Goal: Task Accomplishment & Management: Complete application form

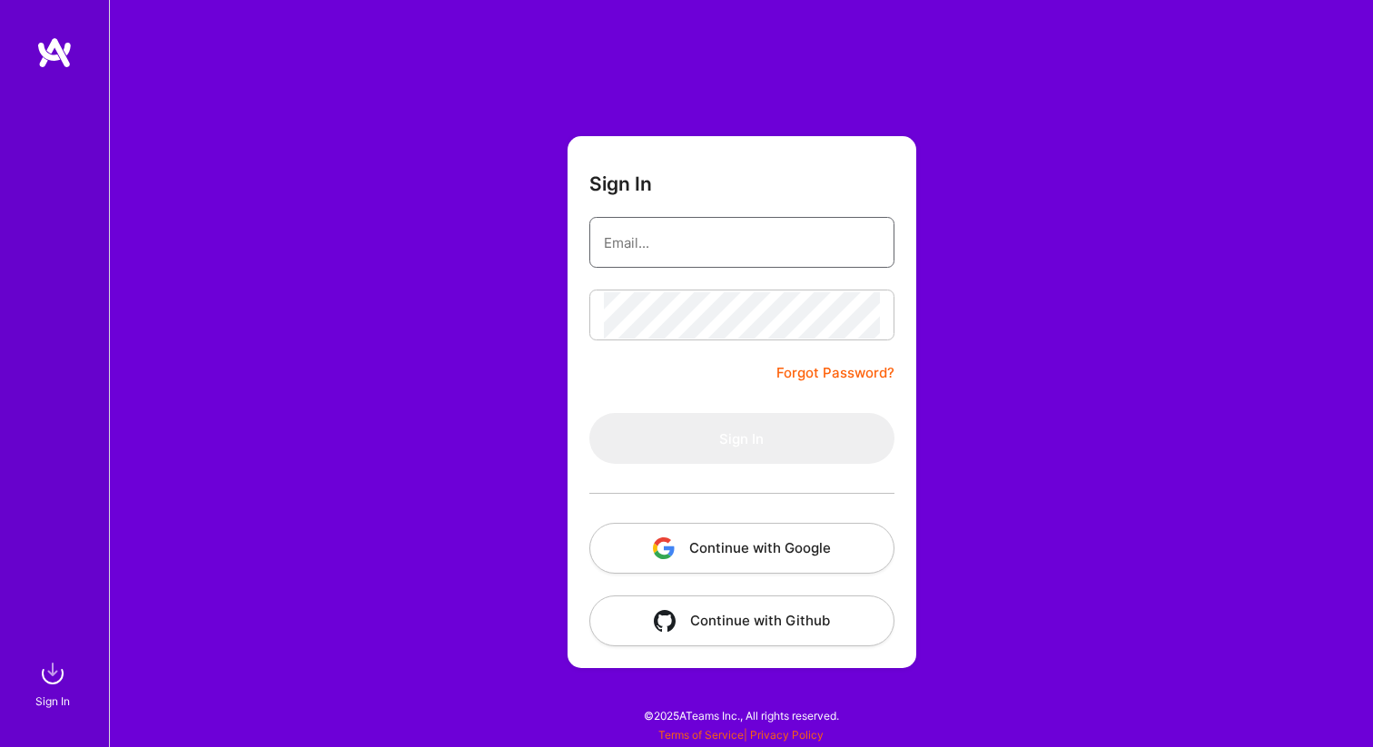
type input "[EMAIL_ADDRESS][DOMAIN_NAME]"
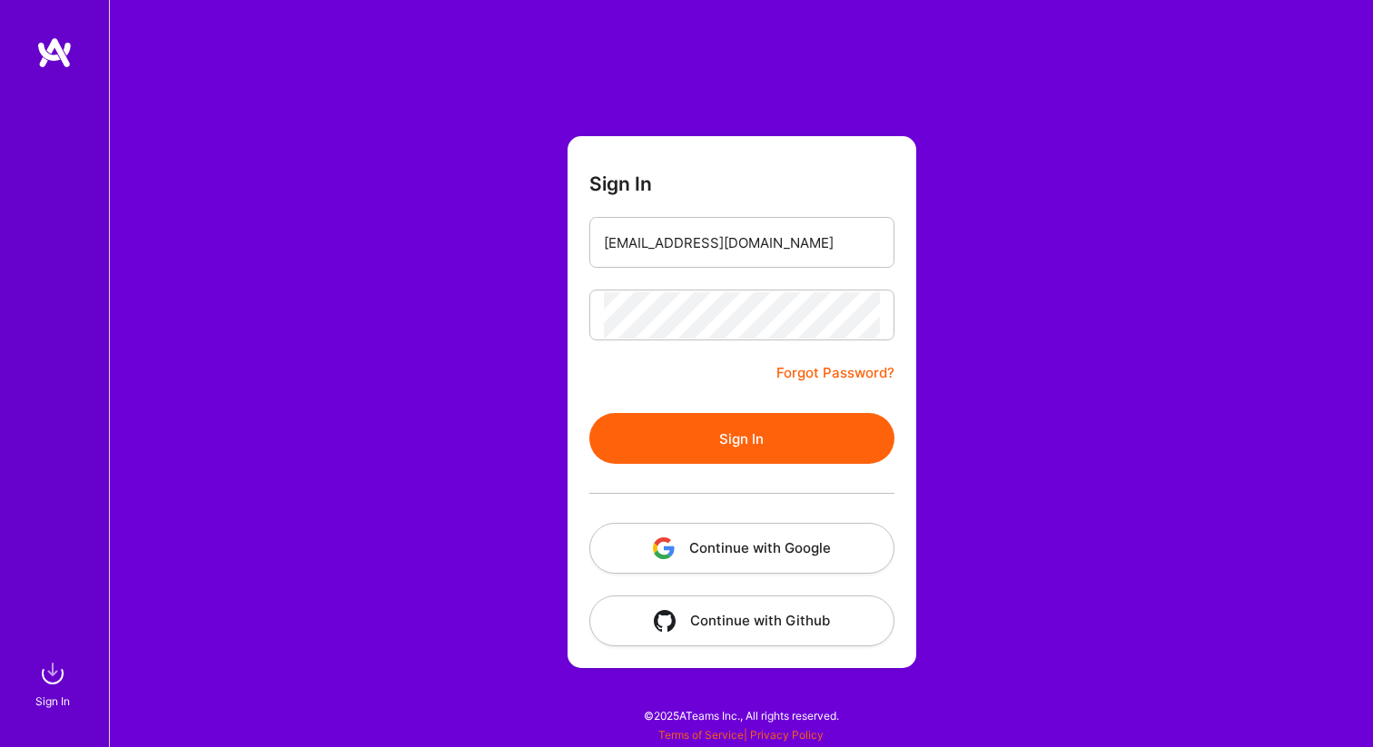
click at [744, 439] on button "Sign In" at bounding box center [741, 438] width 305 height 51
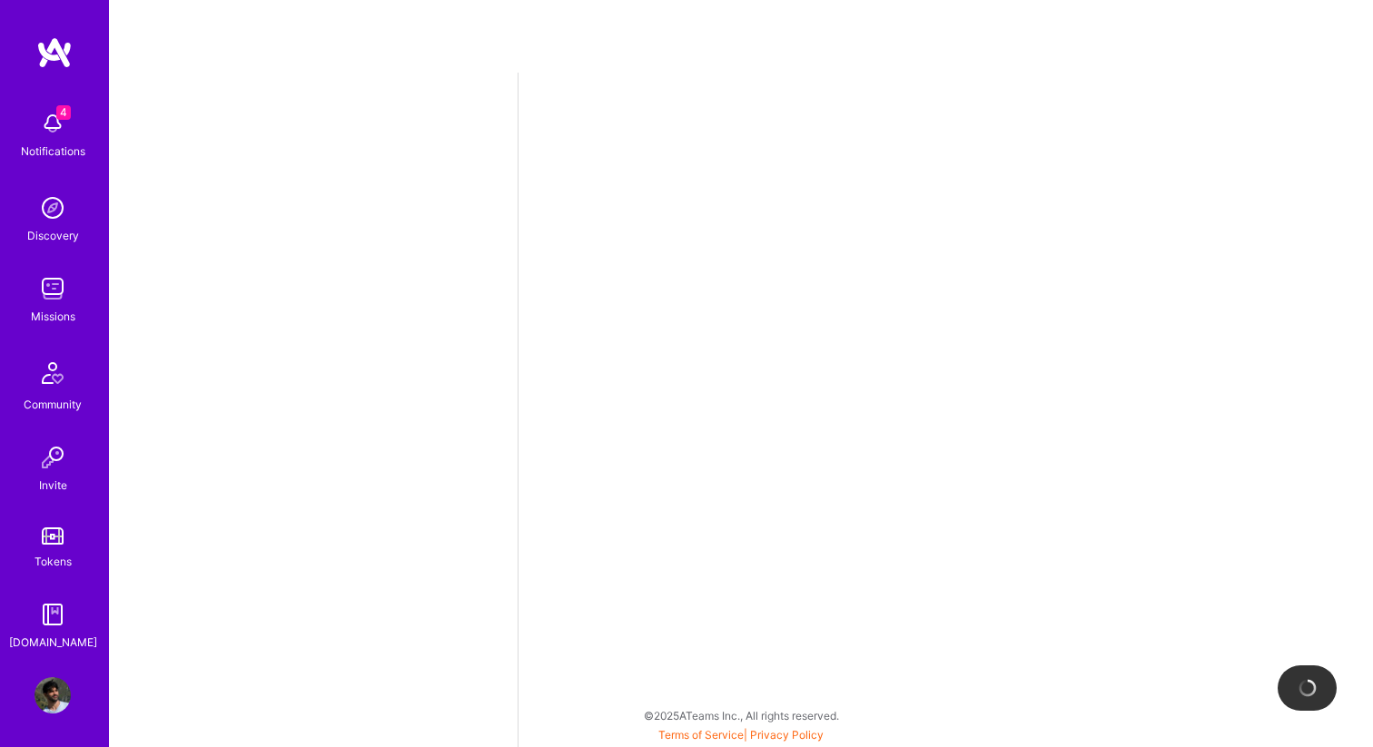
click at [46, 142] on div "Notifications" at bounding box center [53, 151] width 64 height 19
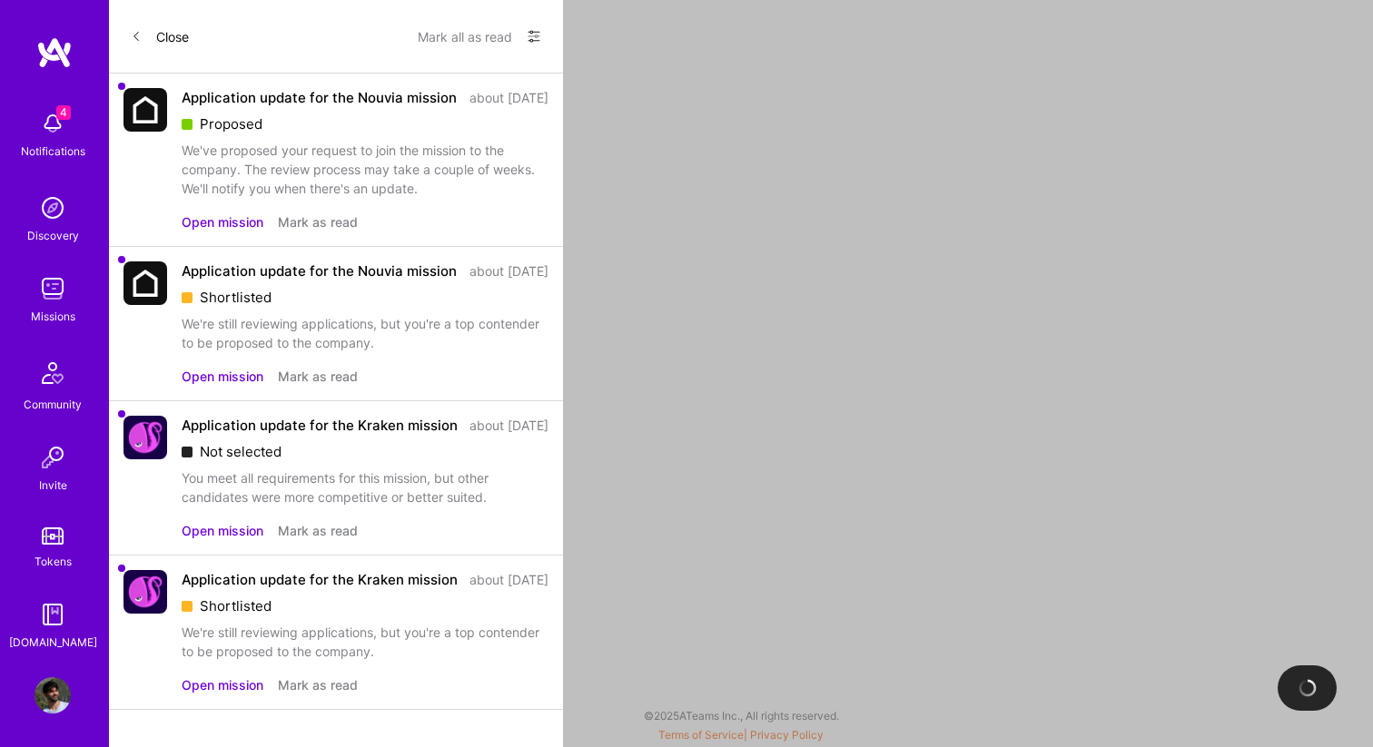
select select "IL"
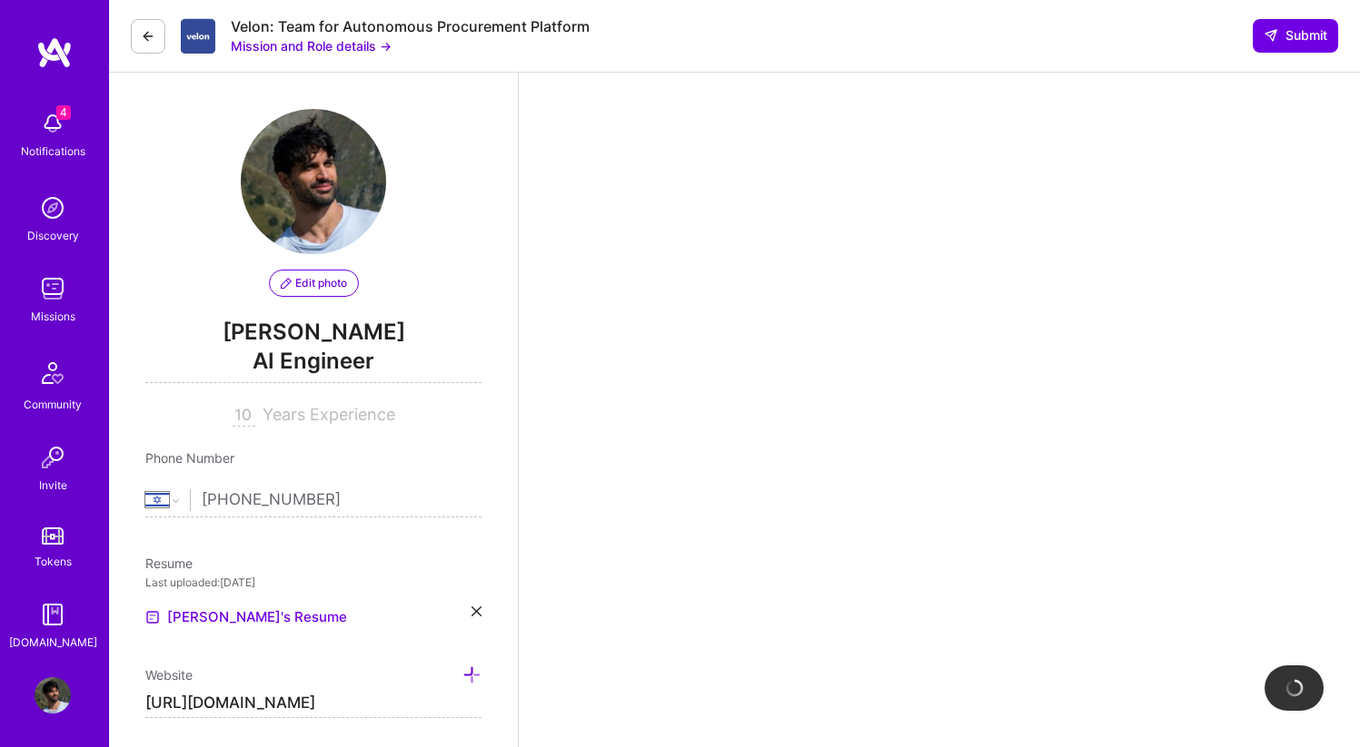
click at [58, 302] on img at bounding box center [53, 289] width 36 height 36
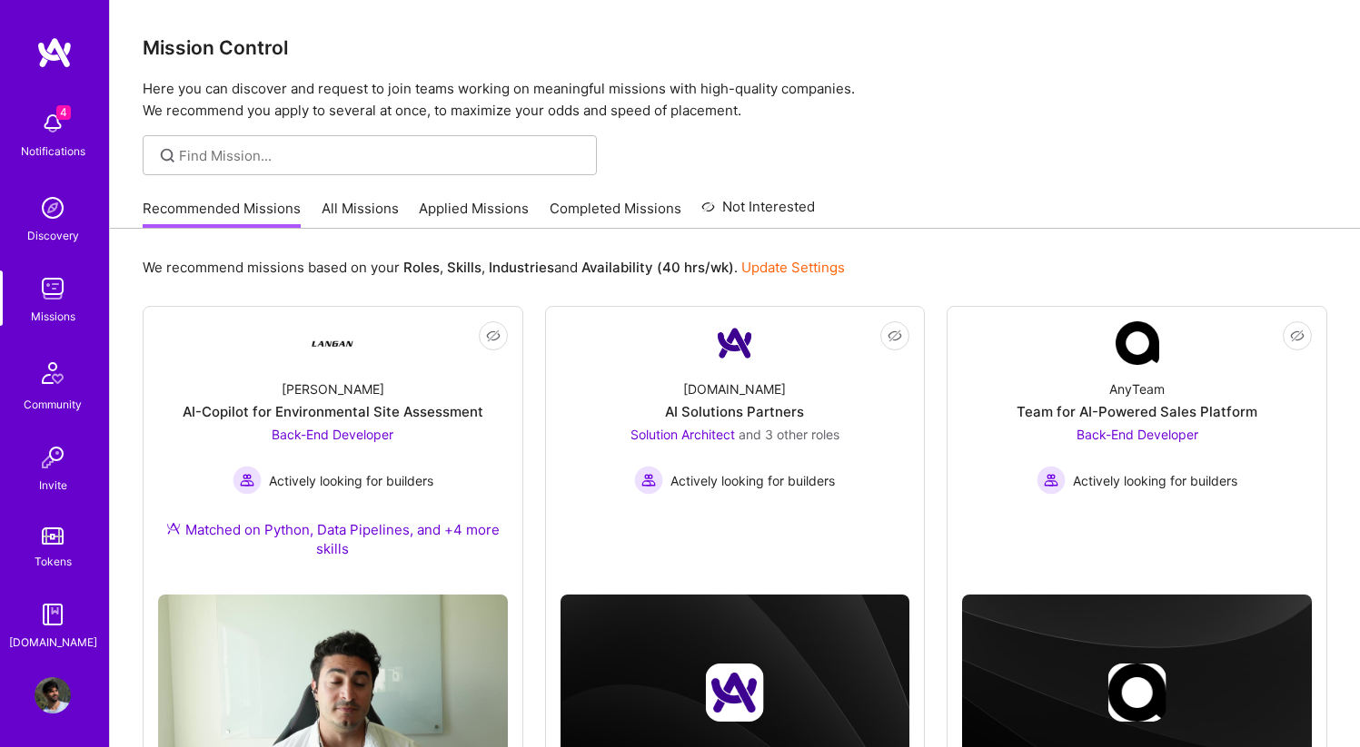
click at [485, 211] on link "Applied Missions" at bounding box center [474, 214] width 110 height 30
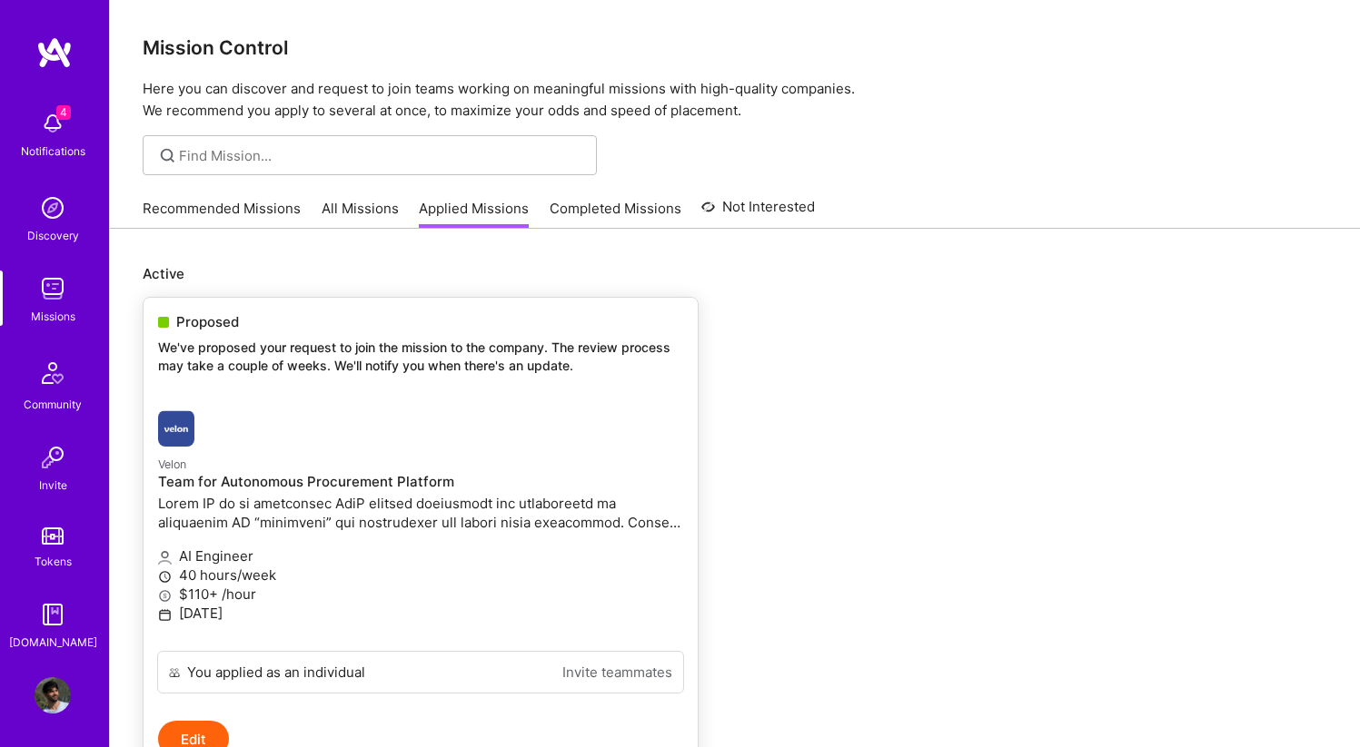
click at [302, 437] on div at bounding box center [333, 429] width 350 height 36
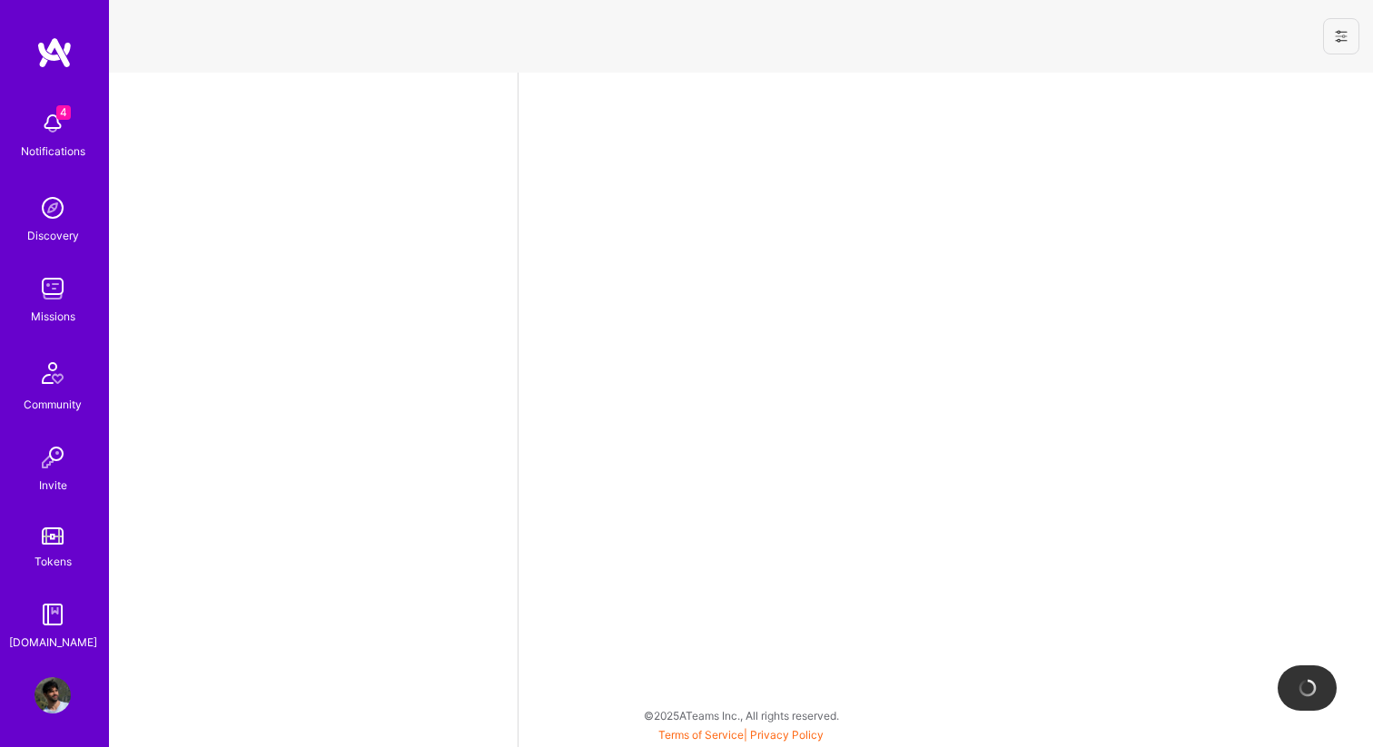
select select "IL"
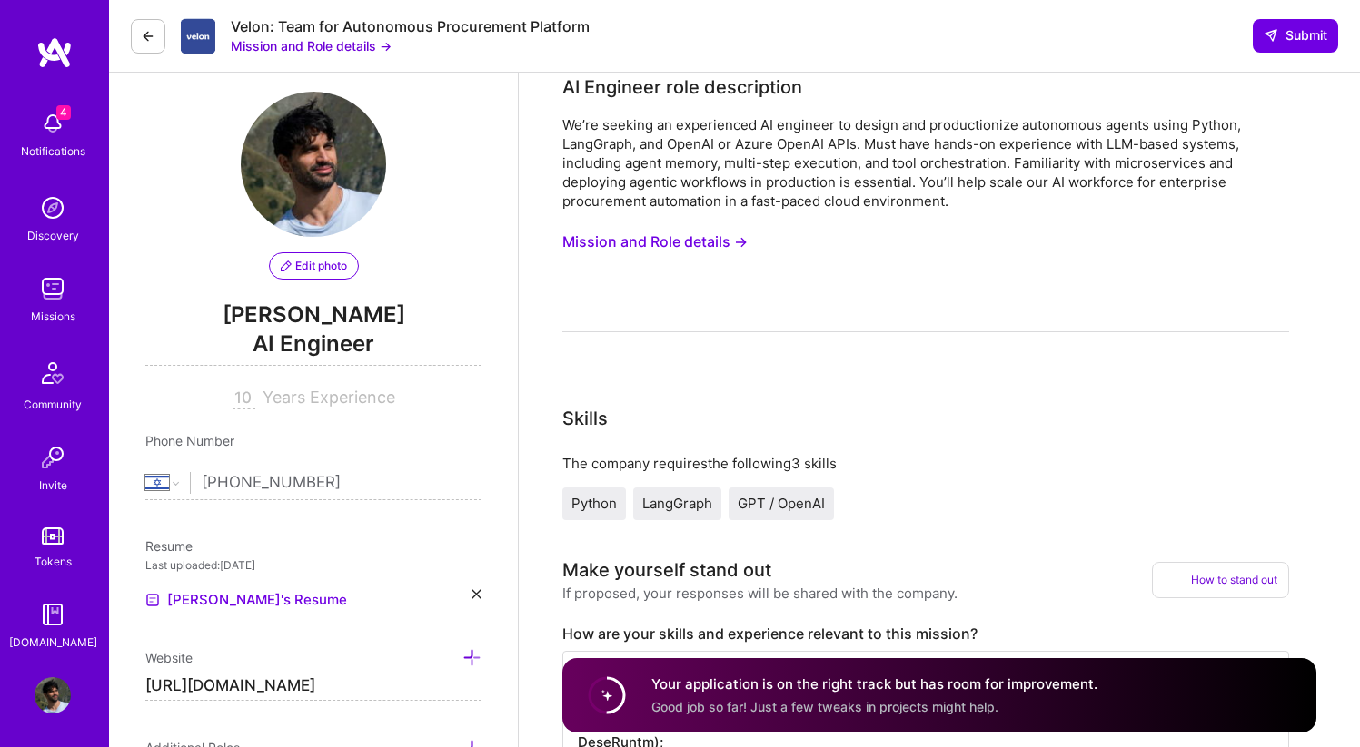
scroll to position [20, 0]
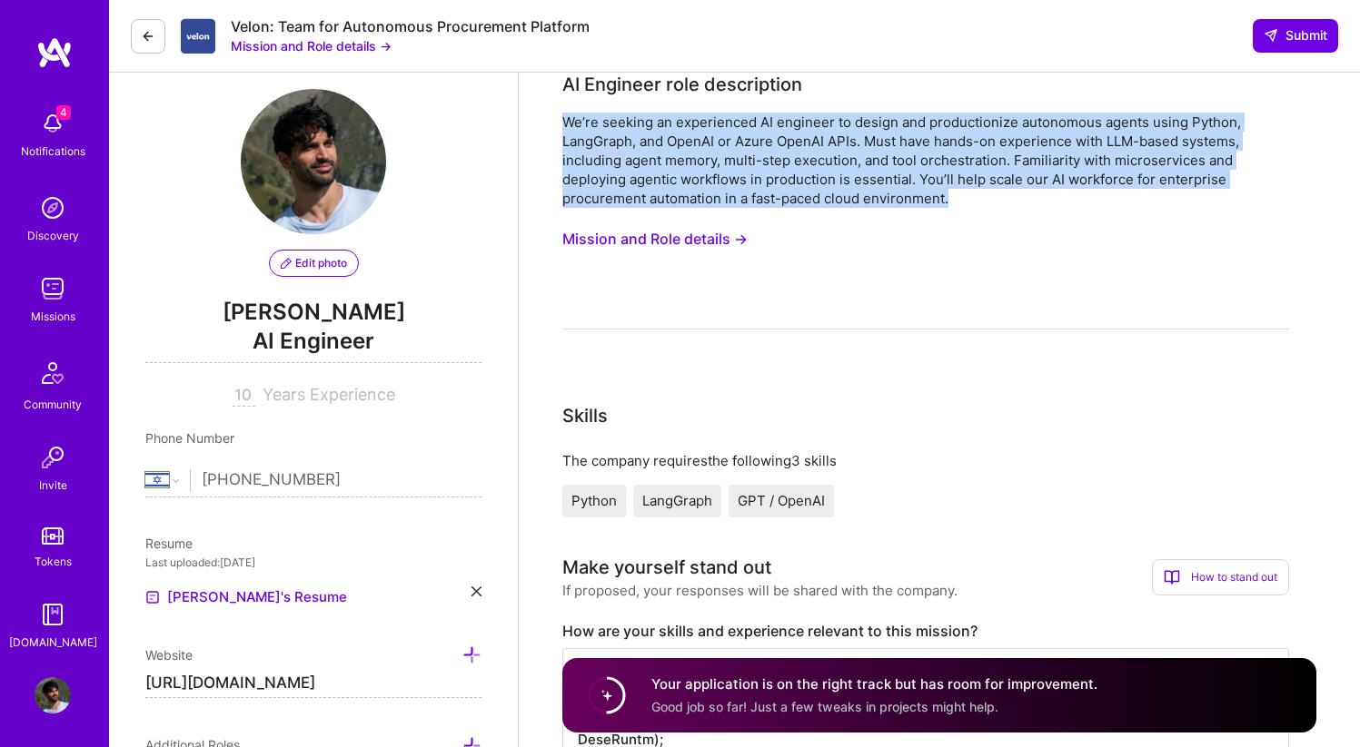
drag, startPoint x: 565, startPoint y: 114, endPoint x: 1044, endPoint y: 198, distance: 485.9
click at [1044, 198] on div "We’re seeking an experienced AI engineer to design and productionize autonomous…" at bounding box center [925, 160] width 727 height 95
click at [849, 172] on div "We’re seeking an experienced AI engineer to design and productionize autonomous…" at bounding box center [925, 160] width 727 height 95
drag, startPoint x: 561, startPoint y: 124, endPoint x: 982, endPoint y: 205, distance: 428.4
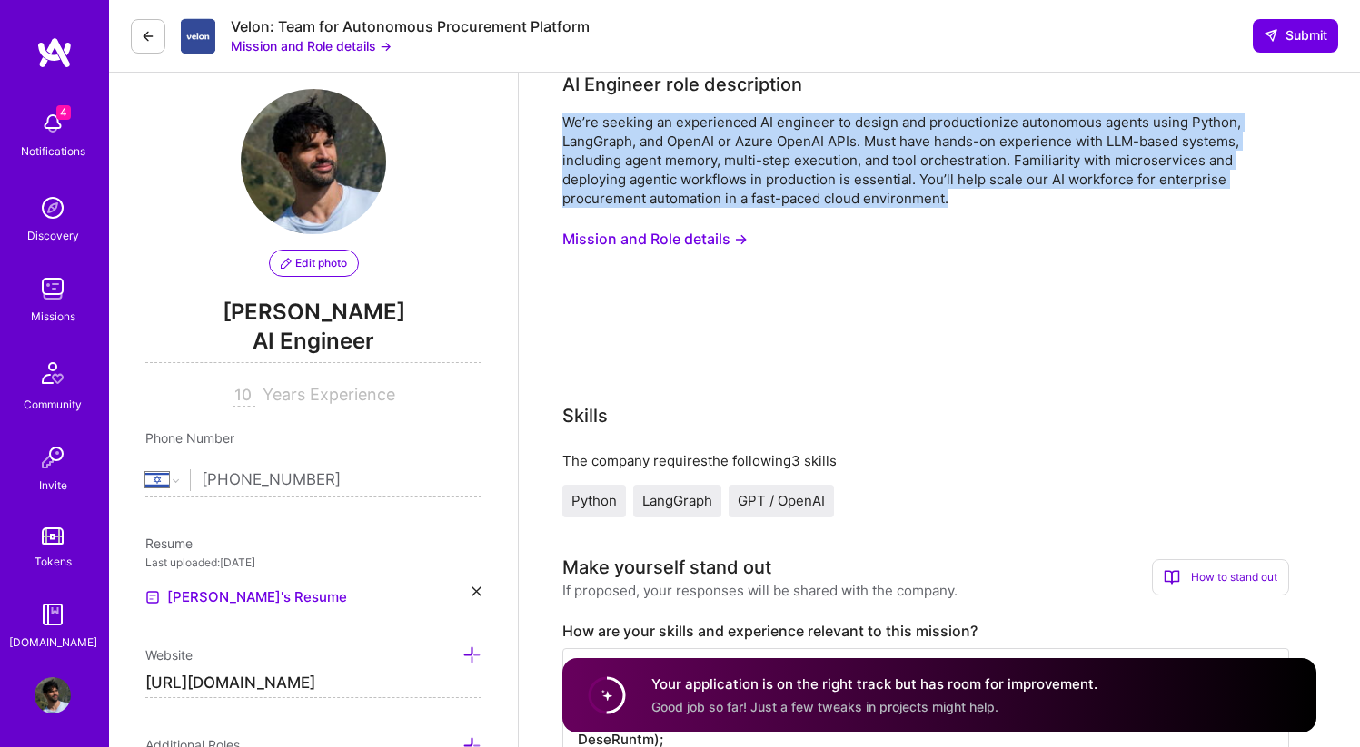
copy div "We’re seeking an experienced AI engineer to design and productionize autonomous…"
click at [697, 233] on button "Mission and Role details →" at bounding box center [654, 240] width 185 height 34
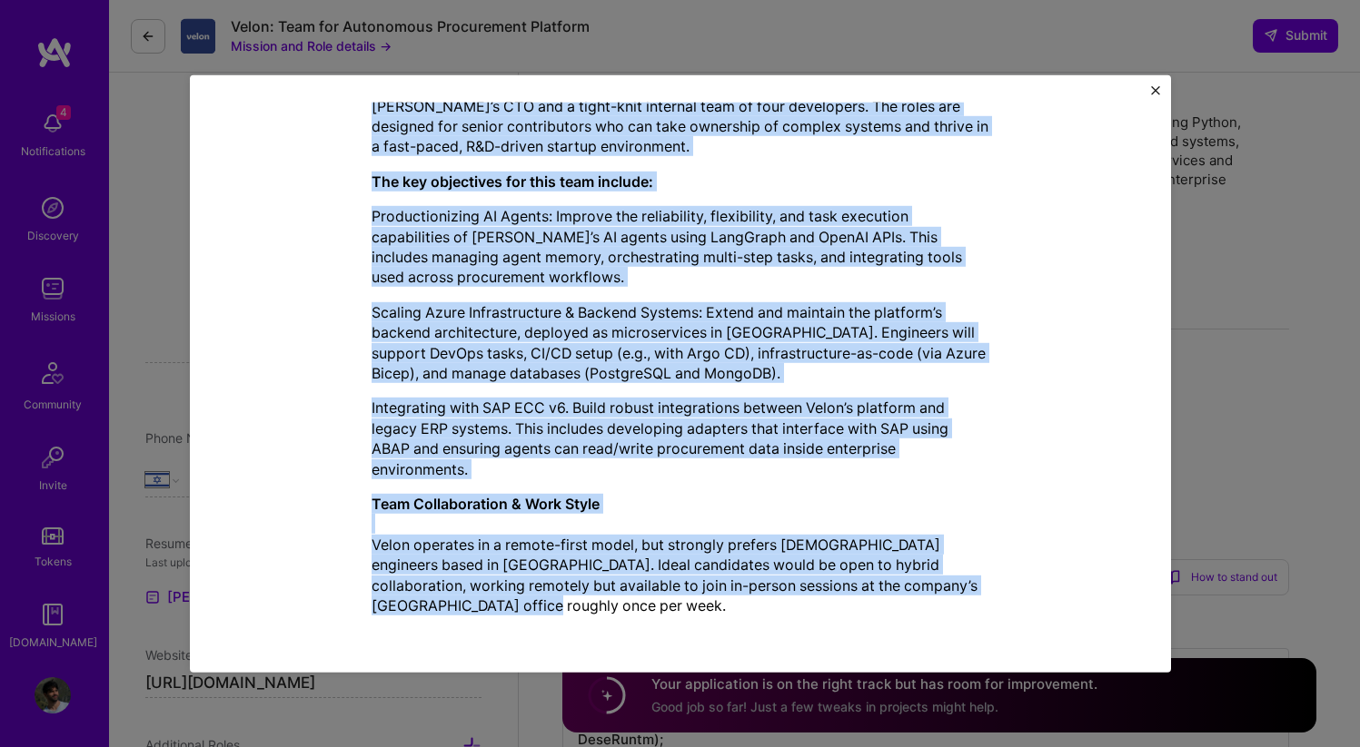
scroll to position [787, 0]
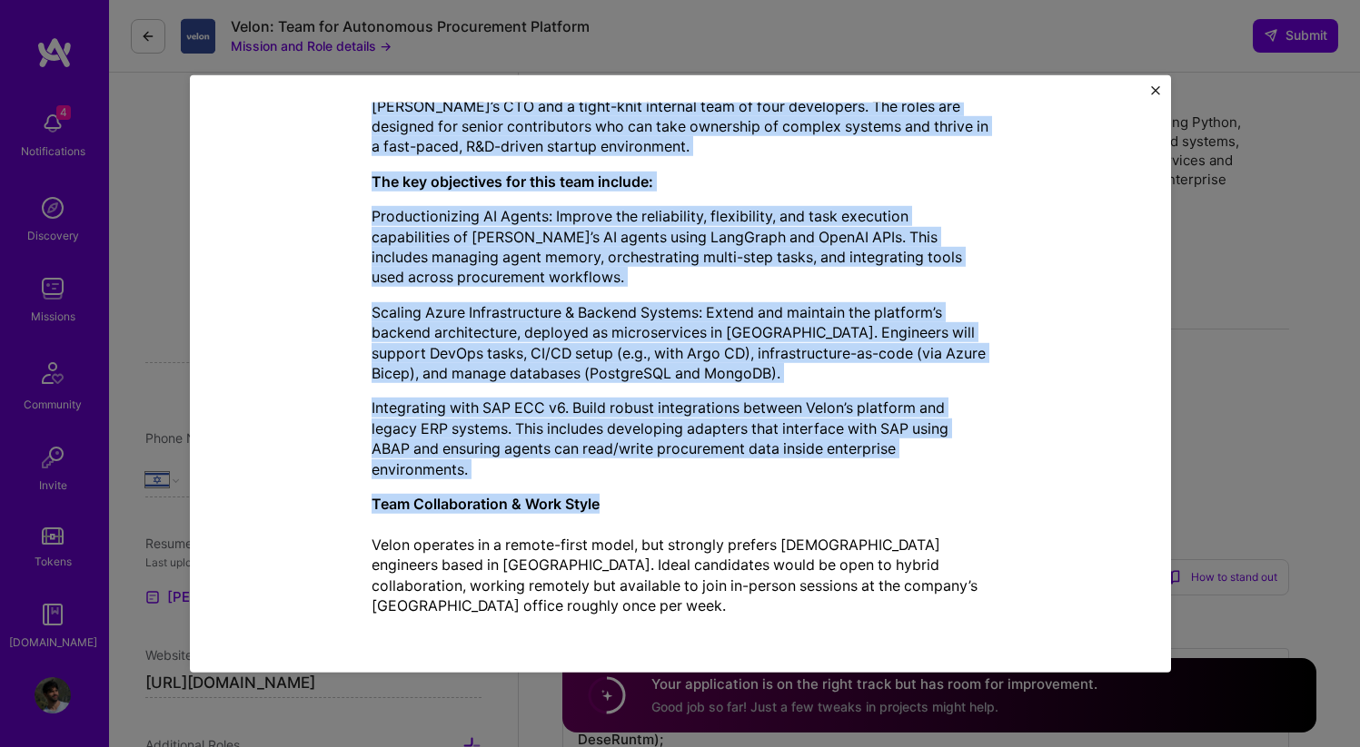
drag, startPoint x: 406, startPoint y: 173, endPoint x: 856, endPoint y: 494, distance: 552.9
click at [856, 496] on div "Velon AI is an enterprise SaaS startup pioneering the development of autonomous…" at bounding box center [680, 191] width 618 height 849
click at [424, 242] on p "Productionizing AI Agents: Improve the reliability, flexibility, and task execu…" at bounding box center [680, 247] width 618 height 82
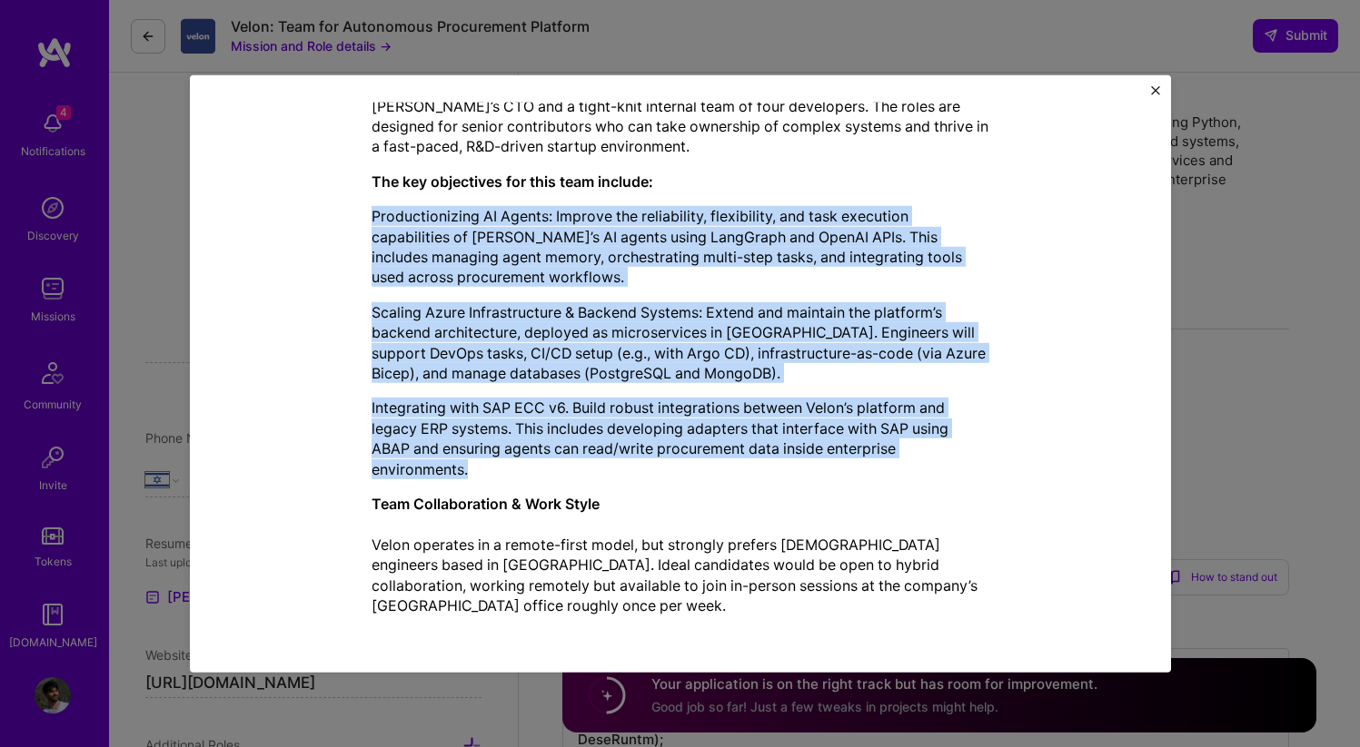
drag, startPoint x: 373, startPoint y: 214, endPoint x: 953, endPoint y: 465, distance: 631.3
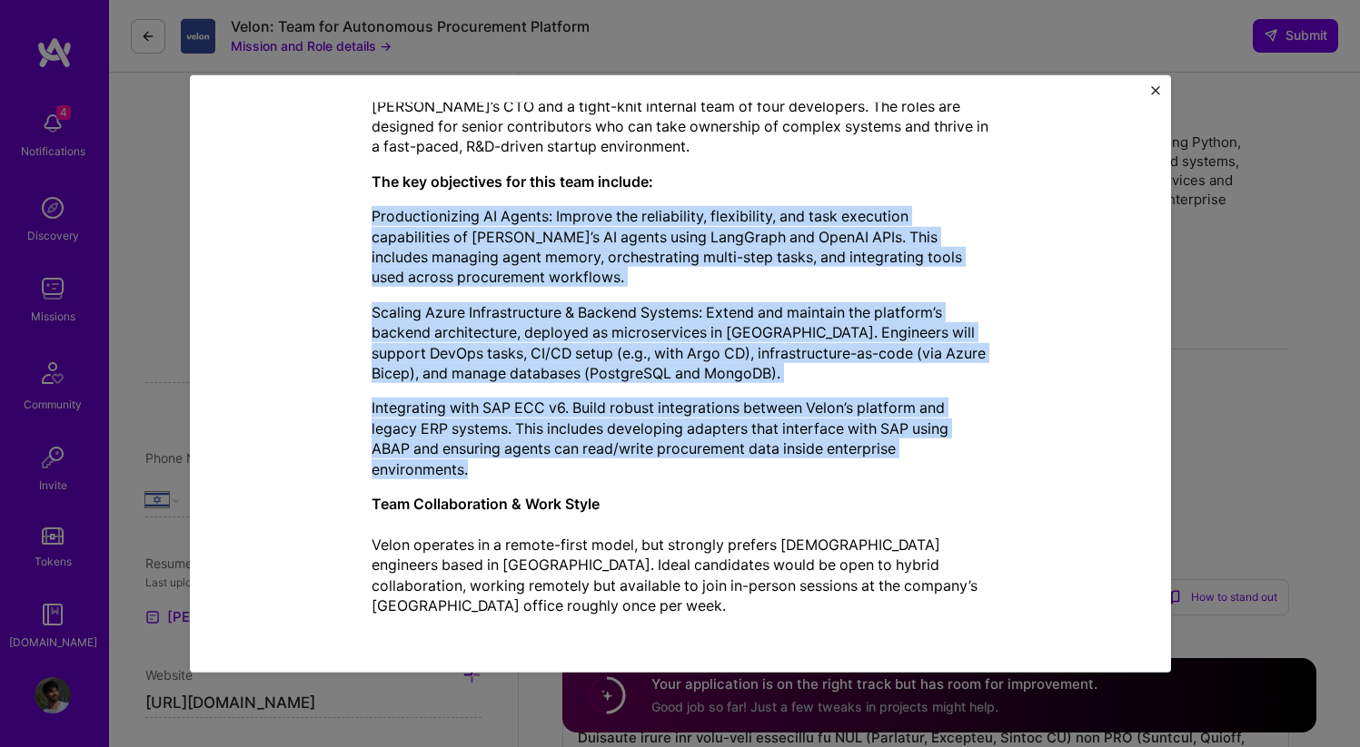
scroll to position [757, 0]
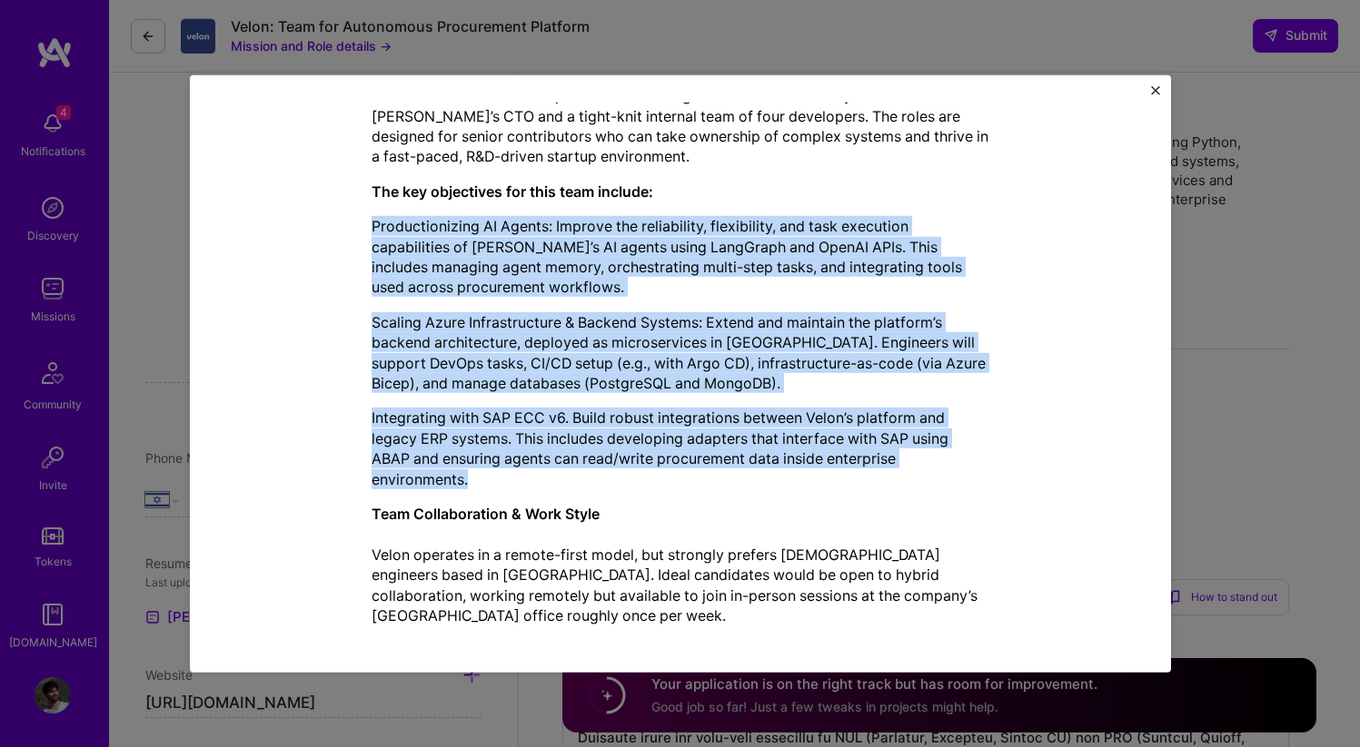
copy div "Productionizing AI Agents: Improve the reliability, flexibility, and task execu…"
